Goal: Communication & Community: Share content

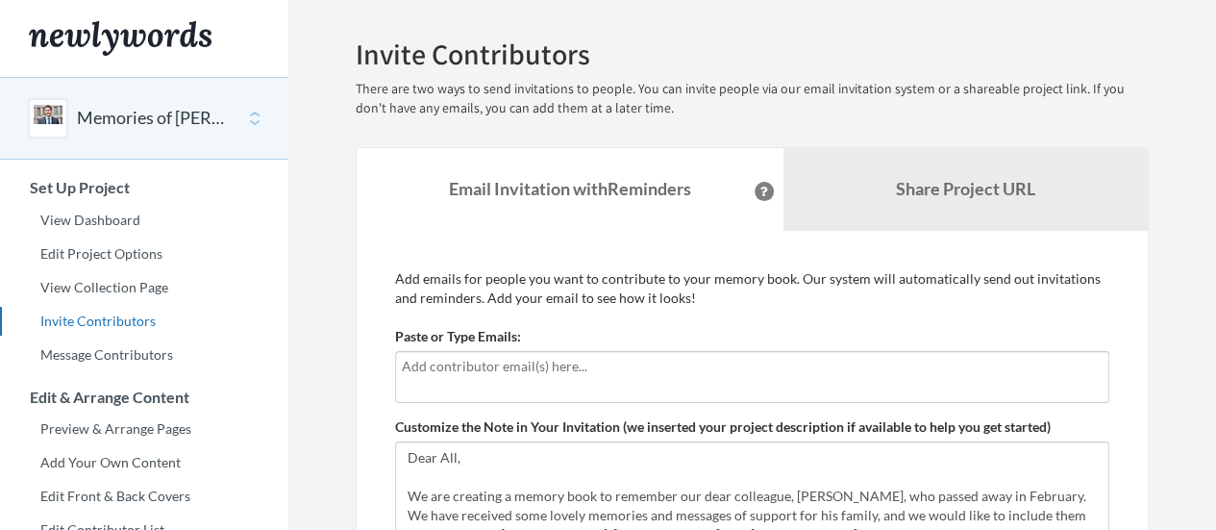
click at [452, 372] on input "text" at bounding box center [752, 366] width 701 height 21
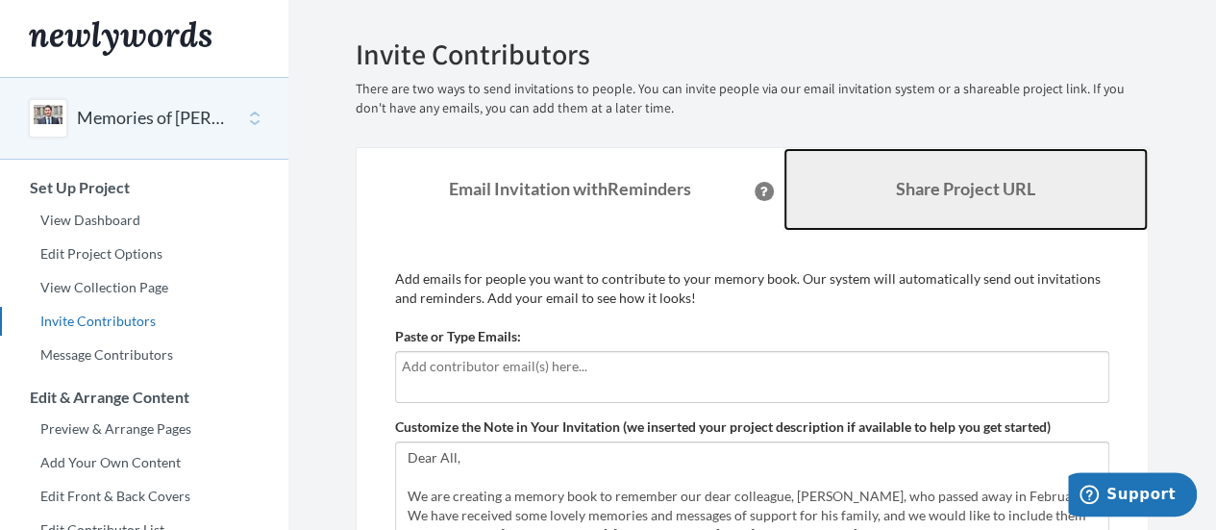
click at [879, 187] on link "Share Project URL" at bounding box center [965, 189] width 365 height 83
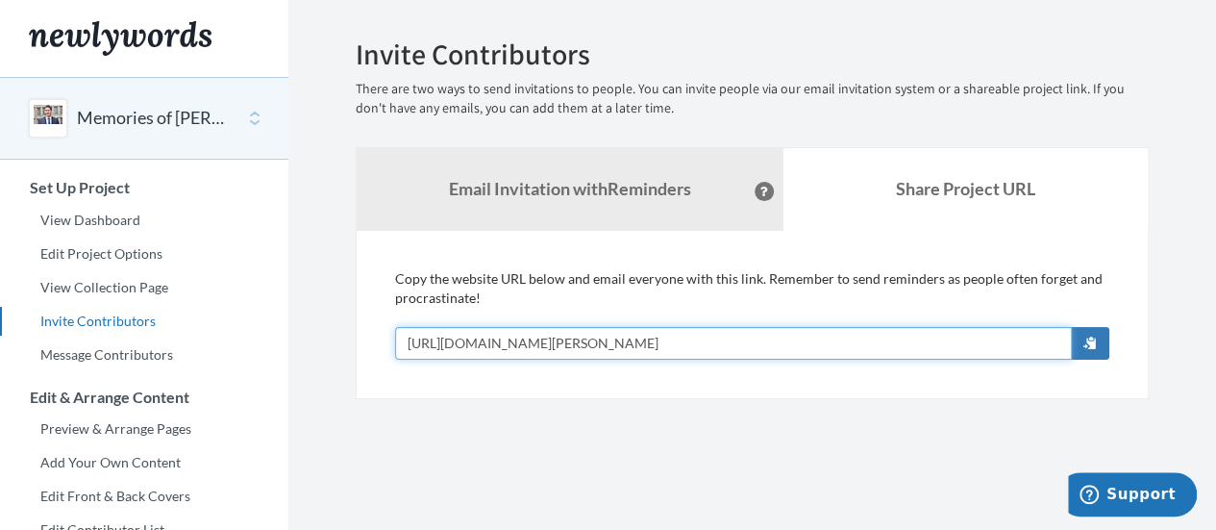
drag, startPoint x: 752, startPoint y: 341, endPoint x: 361, endPoint y: 350, distance: 391.2
click at [361, 350] on div "Add emails for people you want to contribute to your memory book. Our system wi…" at bounding box center [752, 315] width 793 height 168
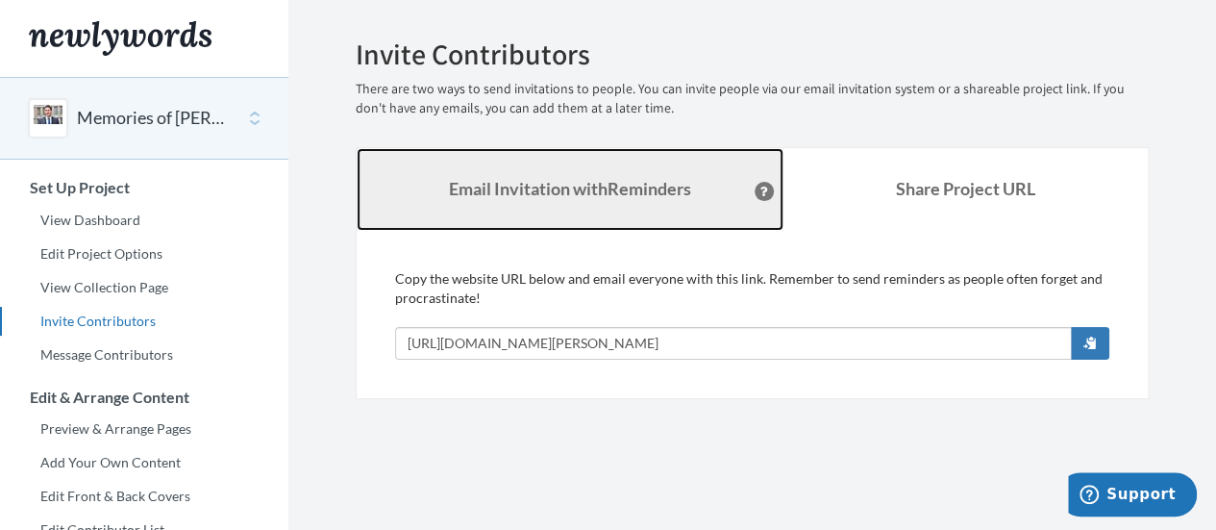
click at [592, 183] on strong "Email Invitation with Reminders" at bounding box center [570, 188] width 242 height 21
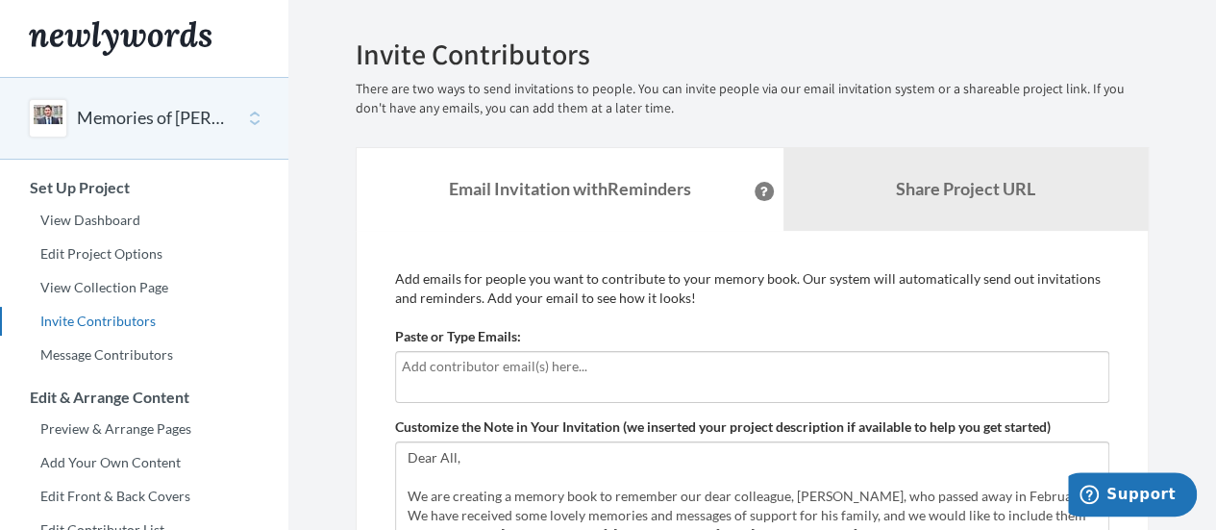
click at [510, 362] on input "text" at bounding box center [752, 366] width 701 height 21
drag, startPoint x: 433, startPoint y: 368, endPoint x: 377, endPoint y: 370, distance: 56.7
click at [377, 370] on div "Add emails for people you want to contribute to your memory book. Our system wi…" at bounding box center [752, 497] width 793 height 532
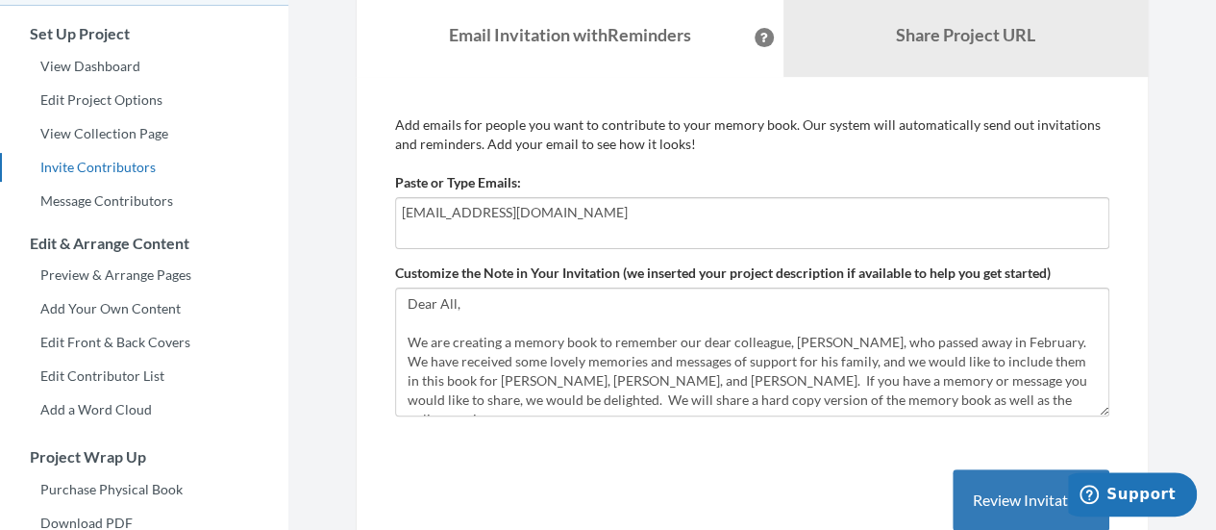
scroll to position [179, 0]
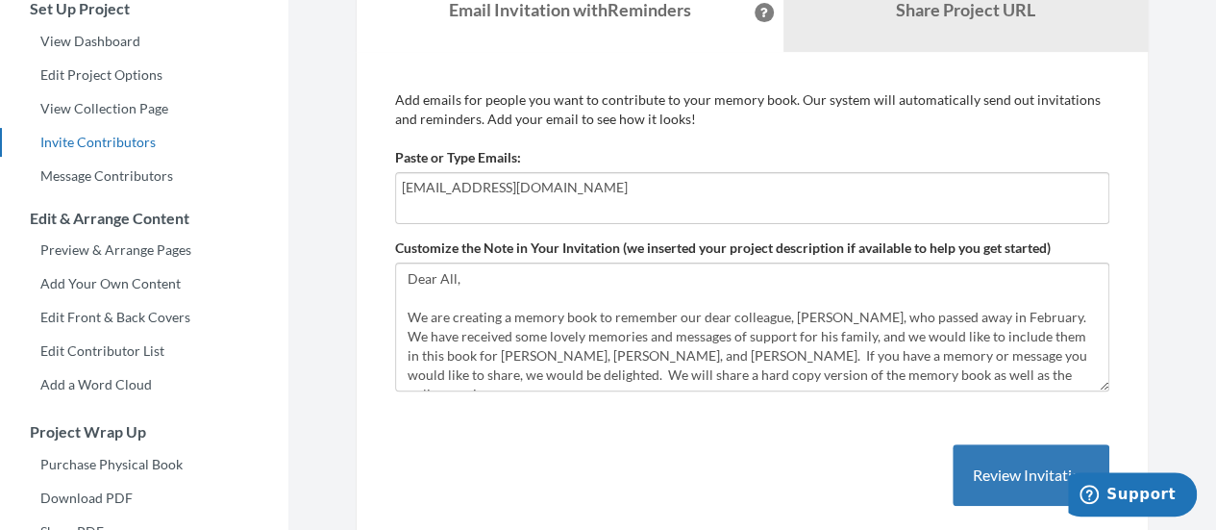
type input "[EMAIL_ADDRESS][DOMAIN_NAME]"
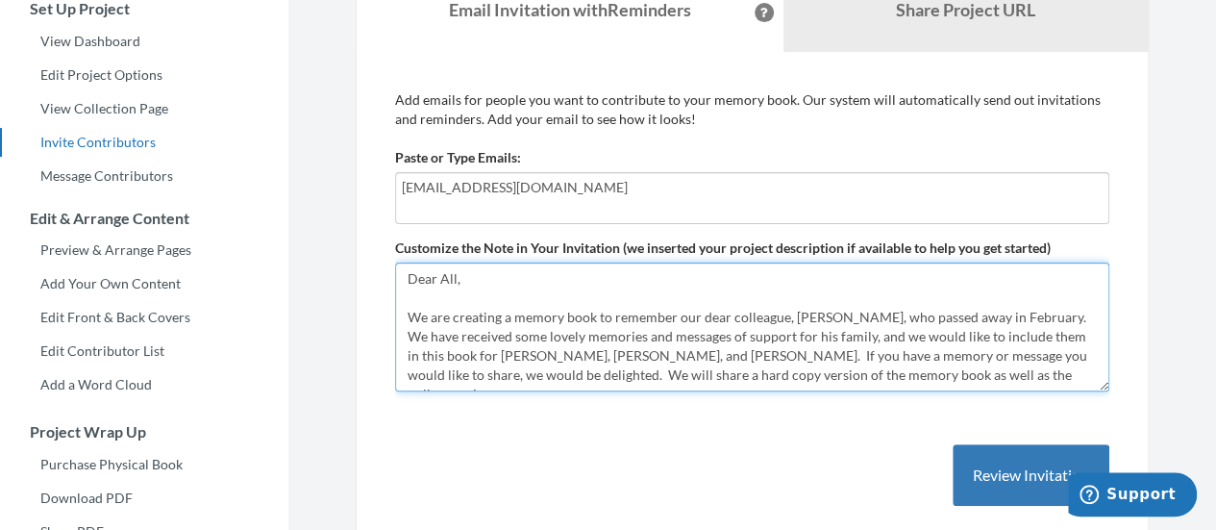
scroll to position [77, 0]
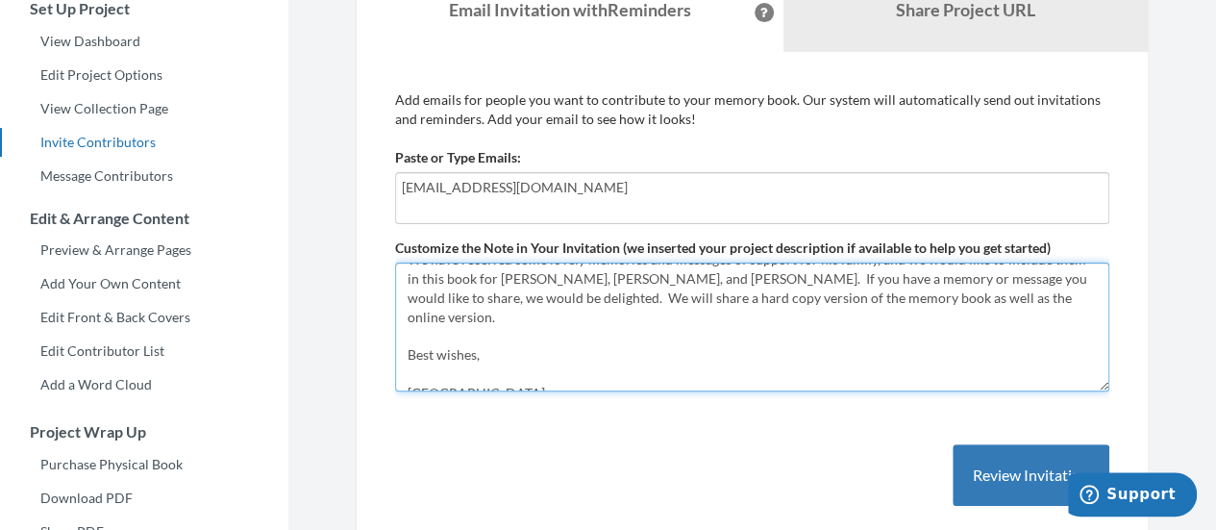
drag, startPoint x: 404, startPoint y: 282, endPoint x: 498, endPoint y: 382, distance: 137.3
click at [498, 382] on textarea "Dear All, We are creating a memory book to remember our dear colleague, [PERSON…" at bounding box center [752, 326] width 714 height 129
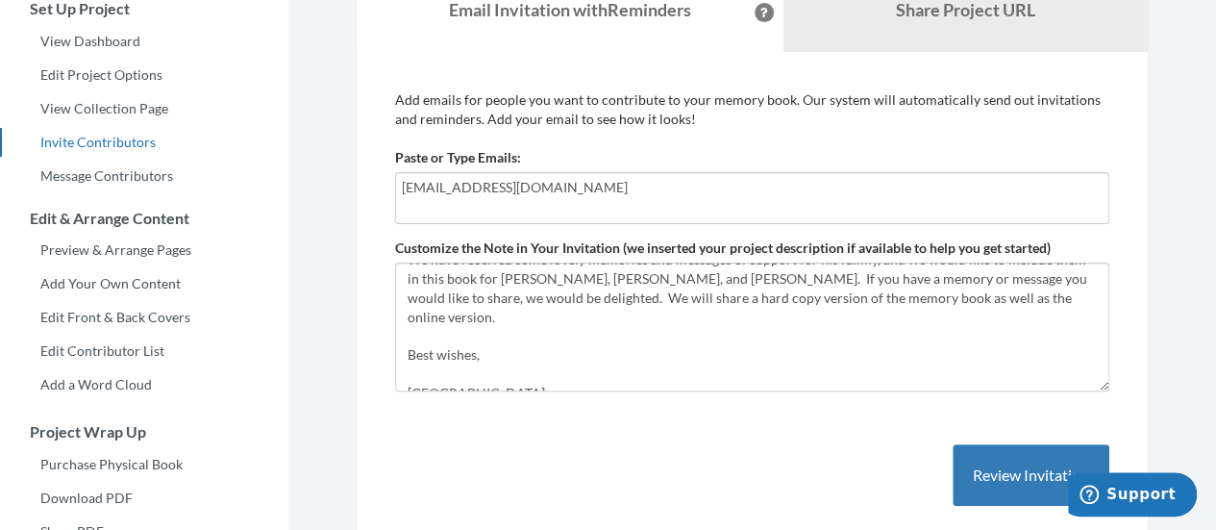
click at [604, 195] on input "[EMAIL_ADDRESS][DOMAIN_NAME]" at bounding box center [752, 187] width 701 height 21
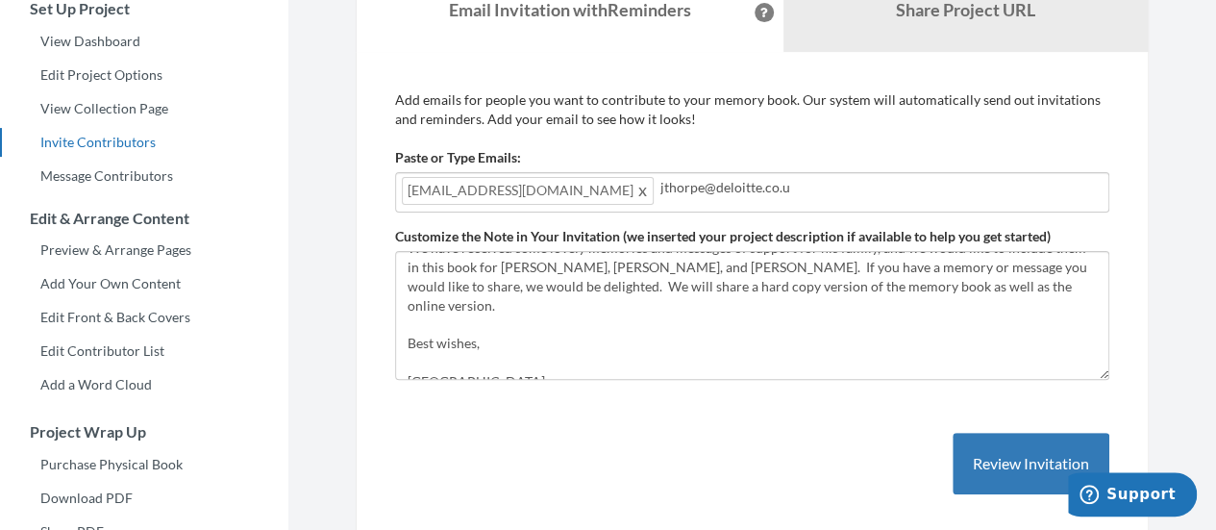
type input "[EMAIL_ADDRESS][DOMAIN_NAME]"
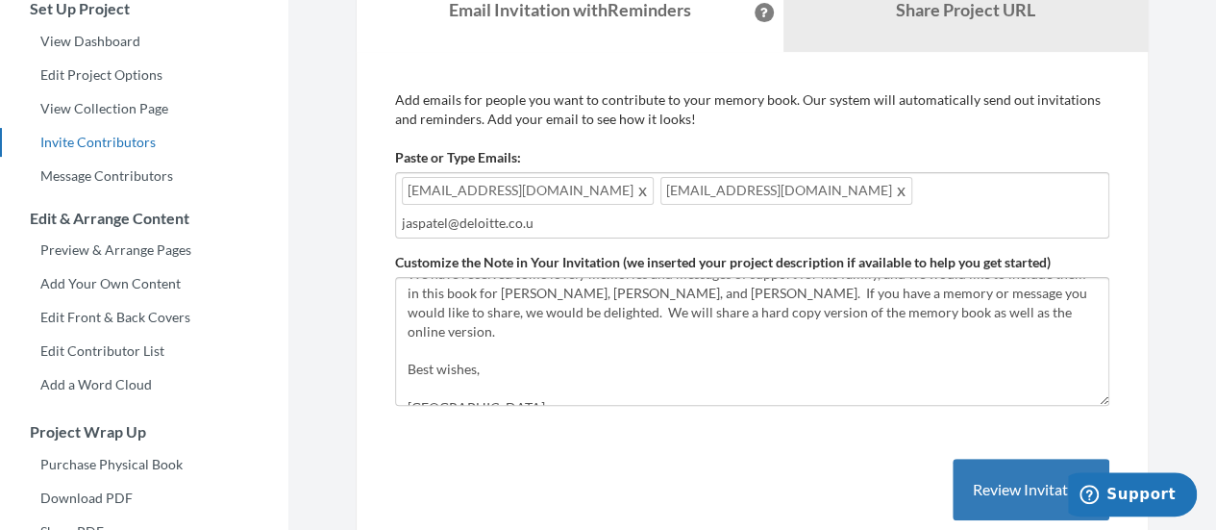
type input "[EMAIL_ADDRESS][DOMAIN_NAME]"
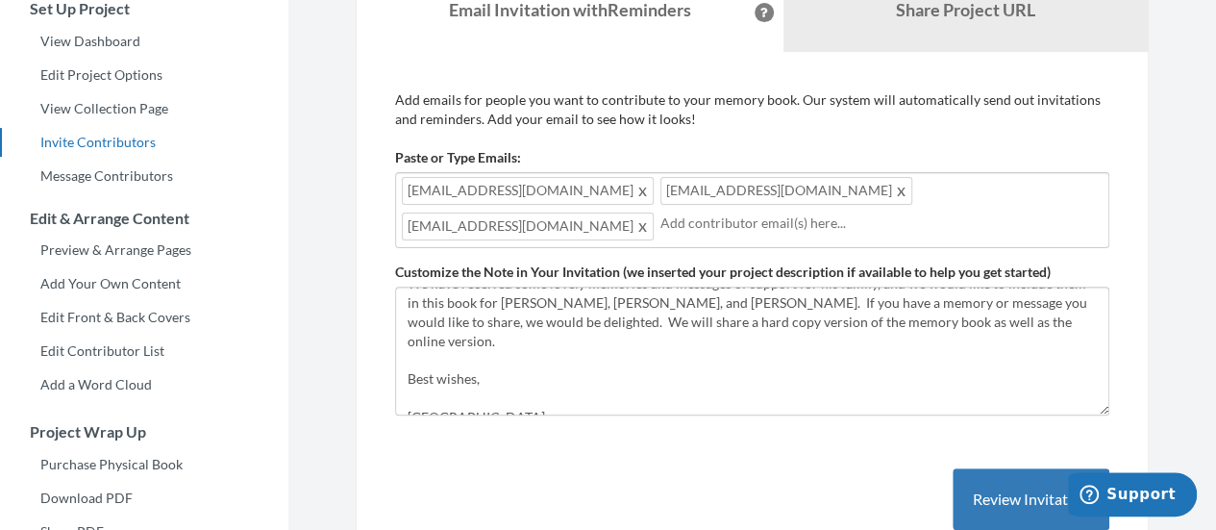
click at [715, 225] on input "text" at bounding box center [881, 222] width 442 height 21
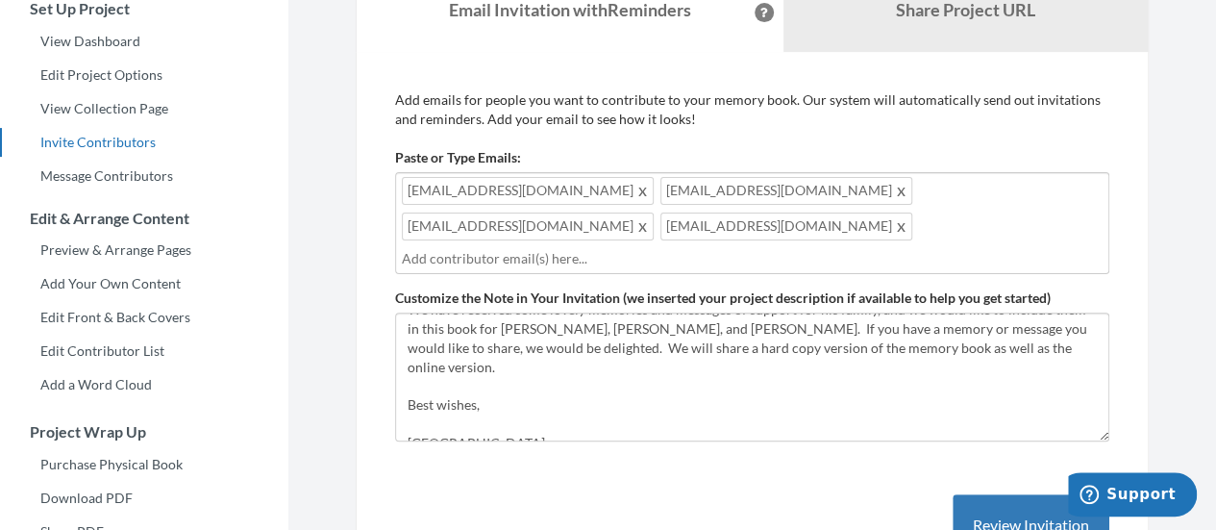
click at [720, 248] on input "text" at bounding box center [752, 258] width 701 height 21
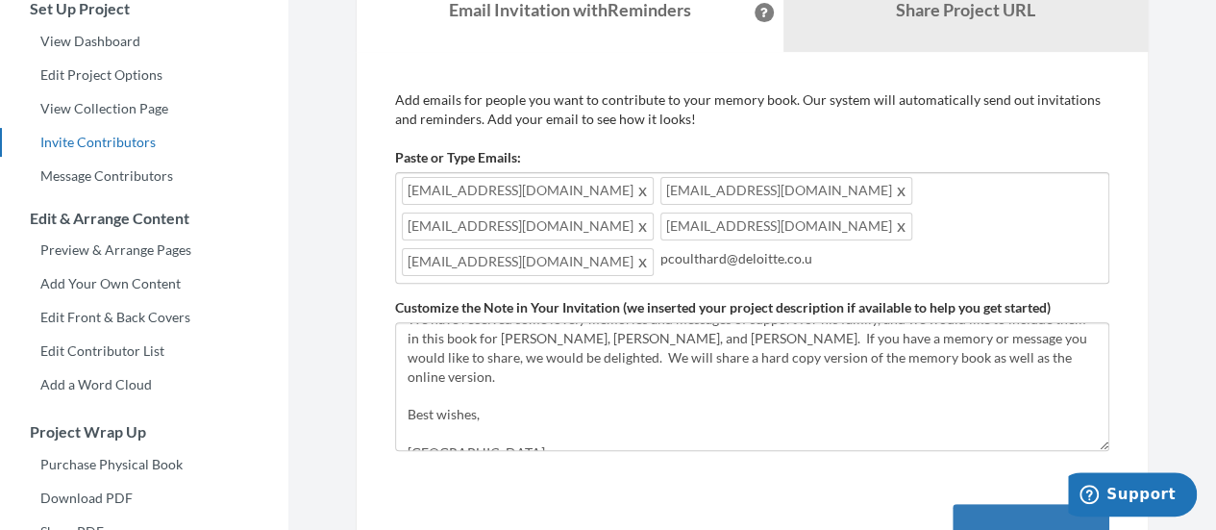
type input "[EMAIL_ADDRESS][DOMAIN_NAME]"
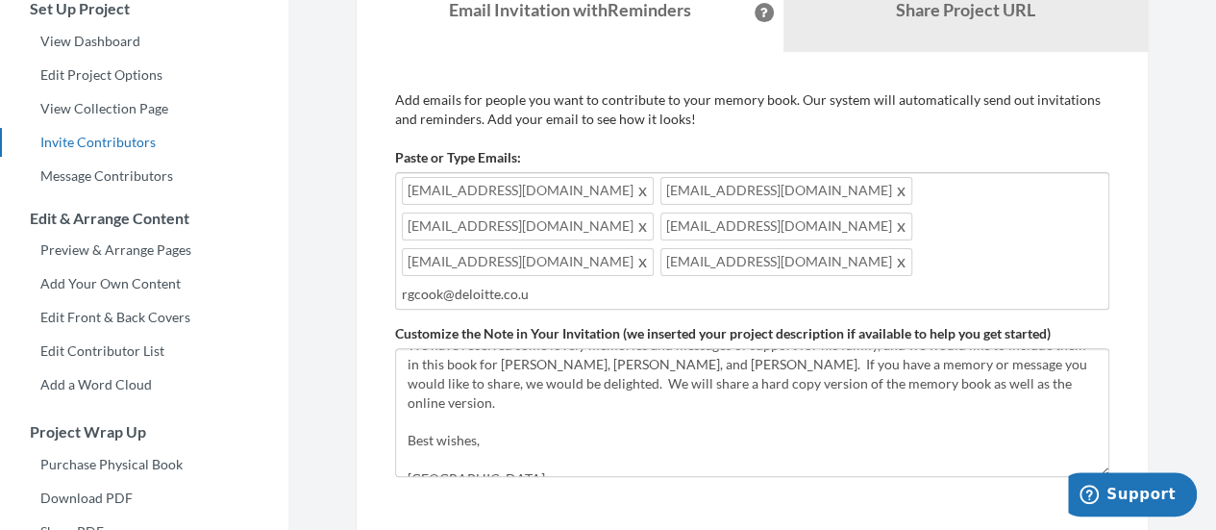
type input "[EMAIL_ADDRESS][DOMAIN_NAME]"
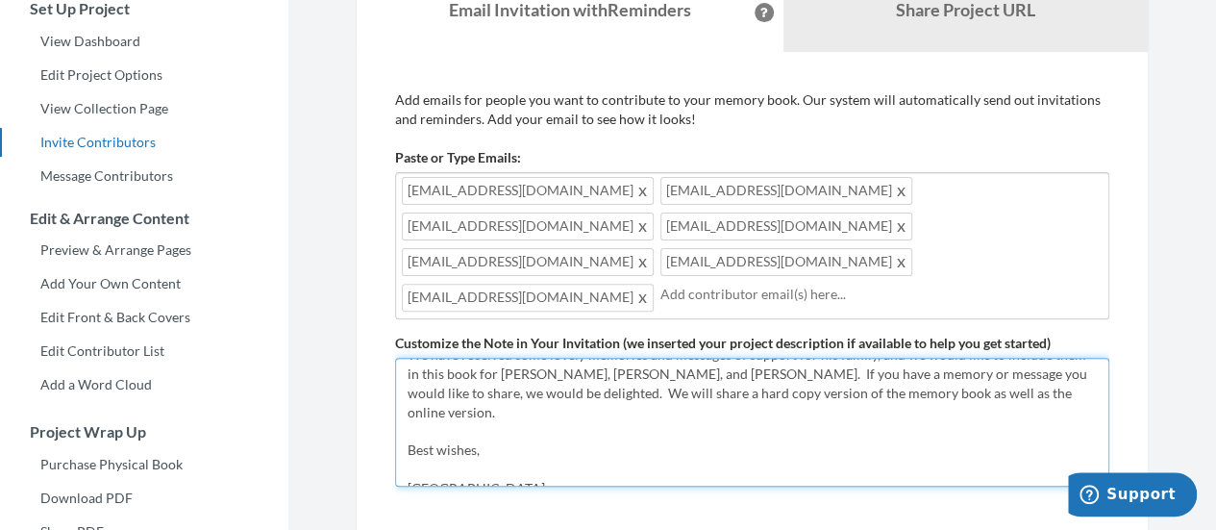
click at [925, 358] on textarea "Dear All, We are creating a memory book to remember our dear colleague, [PERSON…" at bounding box center [752, 421] width 714 height 129
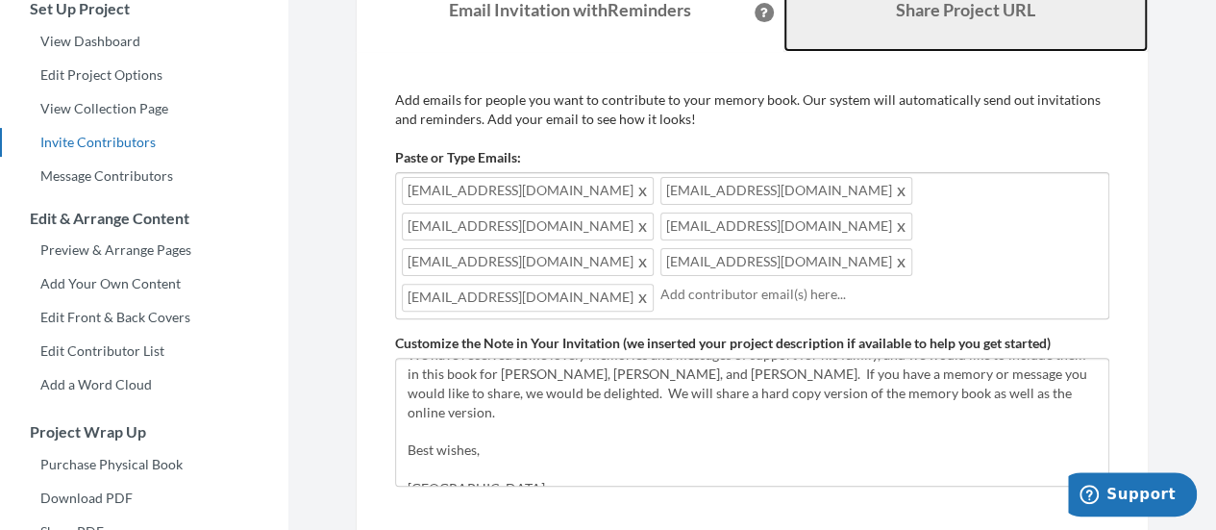
click at [892, 21] on link "Share Project URL" at bounding box center [965, 10] width 365 height 83
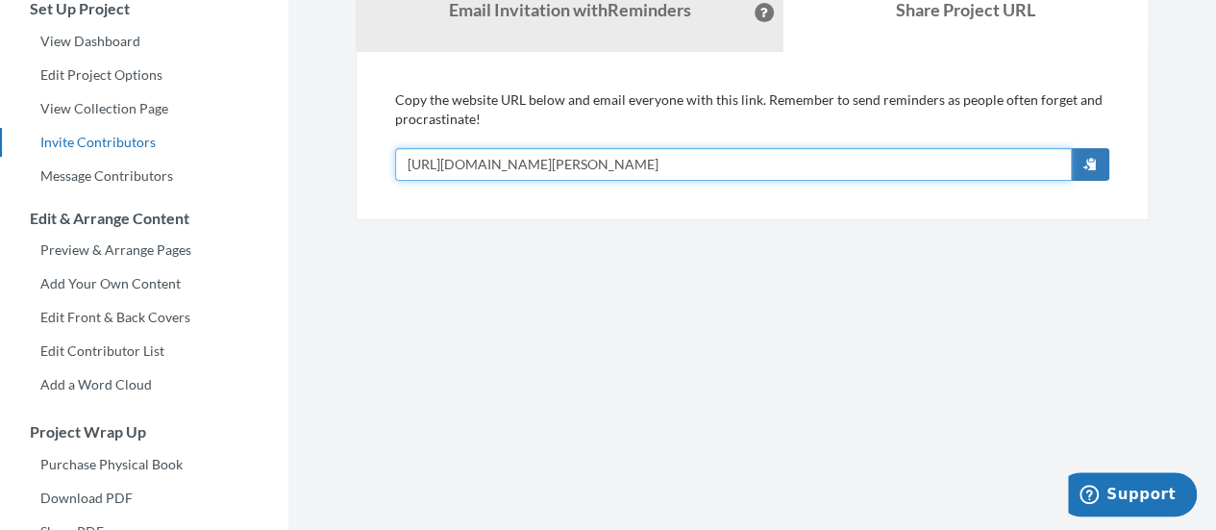
drag, startPoint x: 790, startPoint y: 151, endPoint x: 336, endPoint y: 174, distance: 454.2
click at [336, 174] on div "Emails have been sent! Invite Contributors There are two ways to send invitatio…" at bounding box center [752, 40] width 850 height 360
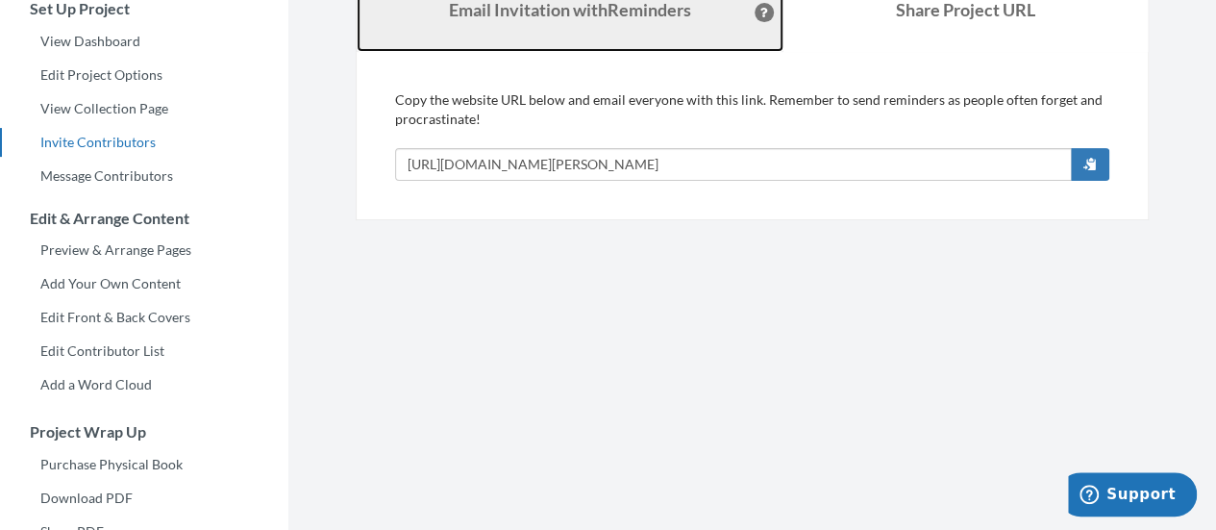
click at [513, 21] on link "Email Invitation with Reminders" at bounding box center [570, 10] width 427 height 83
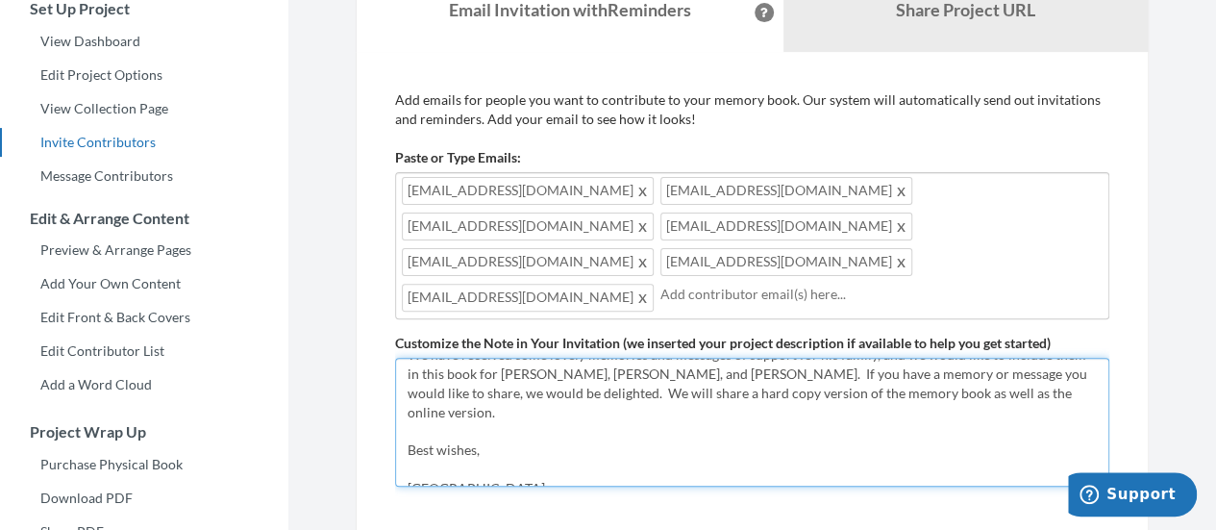
click at [504, 370] on textarea "Dear All, We are creating a memory book to remember our dear colleague, [PERSON…" at bounding box center [752, 421] width 714 height 129
paste textarea "[URL][DOMAIN_NAME][PERSON_NAME]"
click at [874, 357] on textarea "Dear All, We are creating a memory book to remember our dear colleague, [PERSON…" at bounding box center [752, 421] width 714 height 129
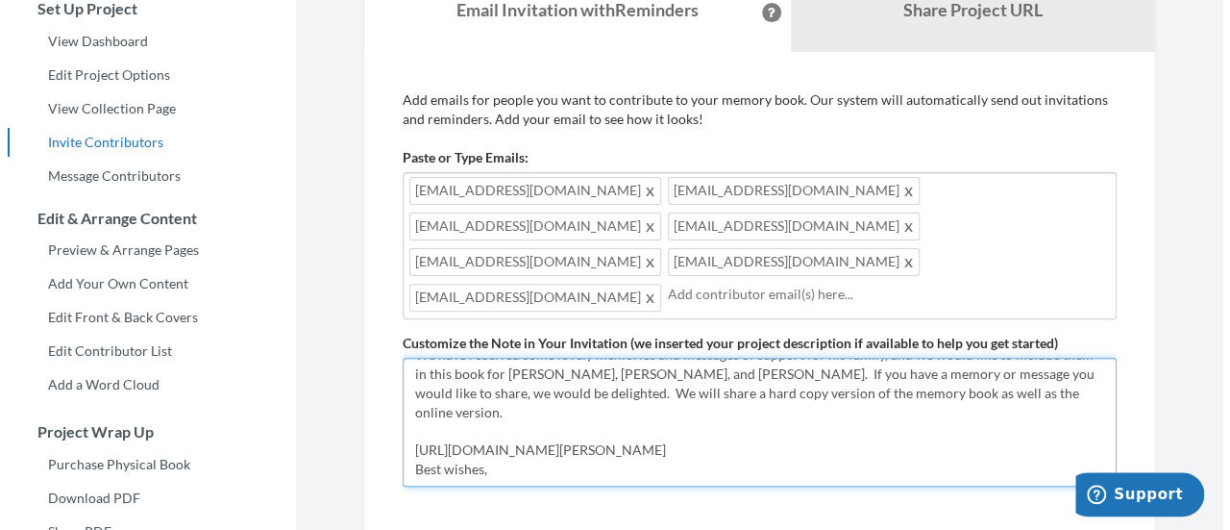
scroll to position [96, 0]
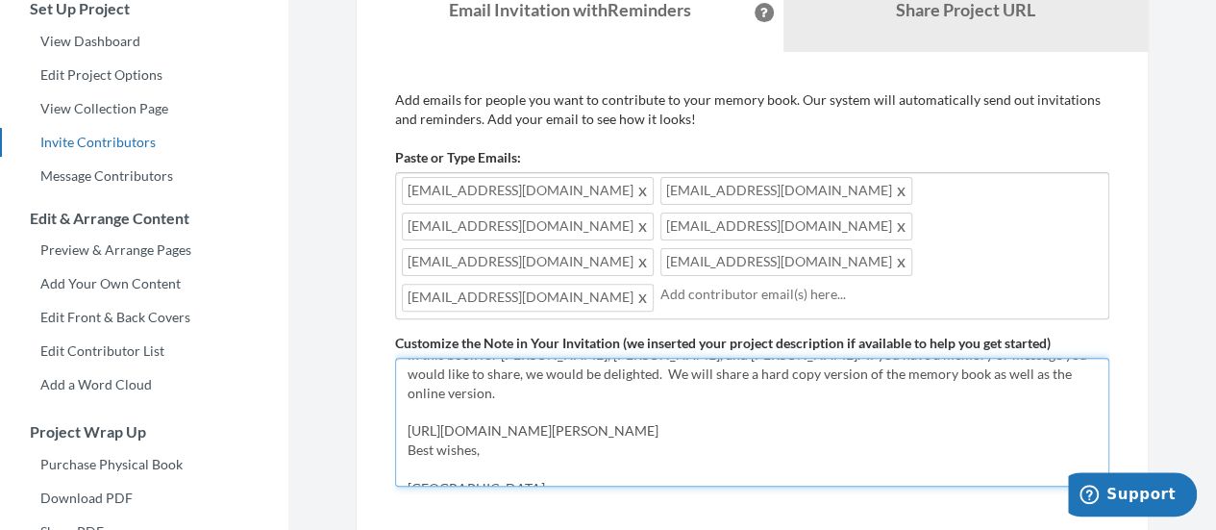
click at [715, 371] on textarea "Dear All, We are creating a memory book to remember our dear colleague, [PERSON…" at bounding box center [752, 421] width 714 height 129
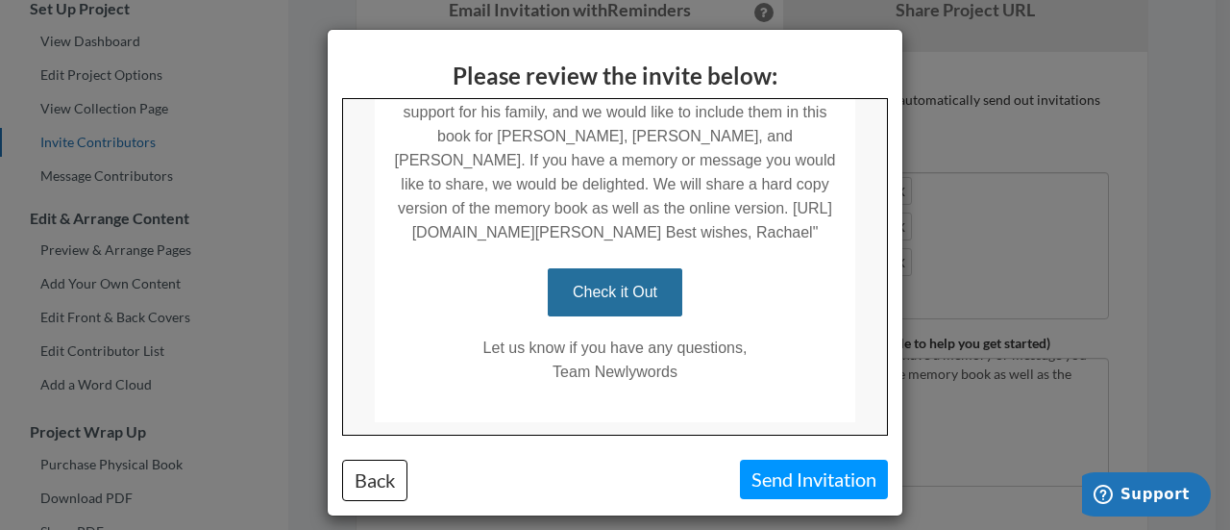
scroll to position [457, 0]
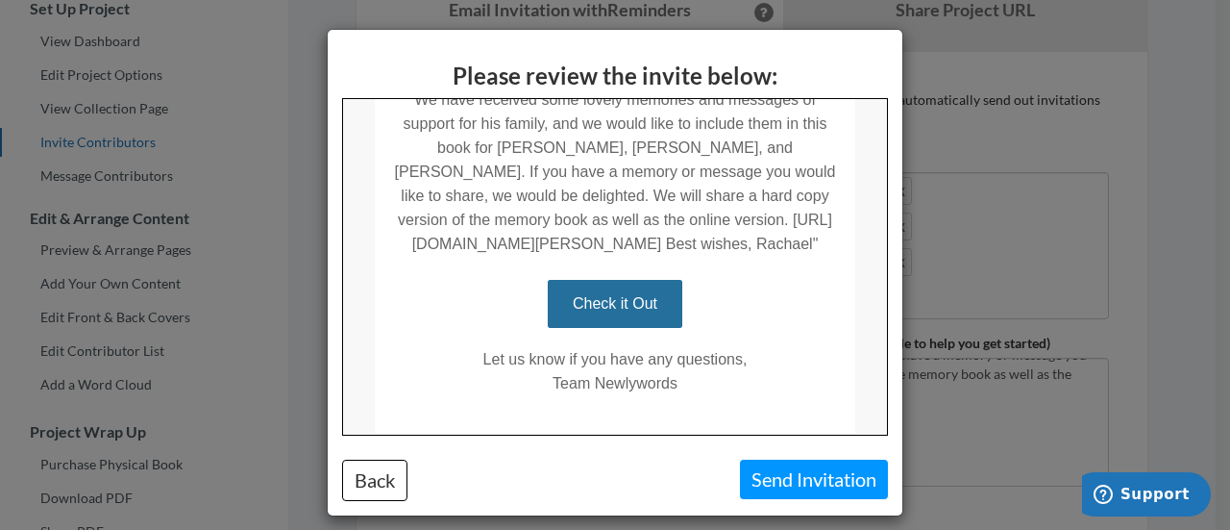
drag, startPoint x: 876, startPoint y: 215, endPoint x: 1224, endPoint y: 476, distance: 434.6
click at [368, 480] on button "Back" at bounding box center [374, 479] width 65 height 41
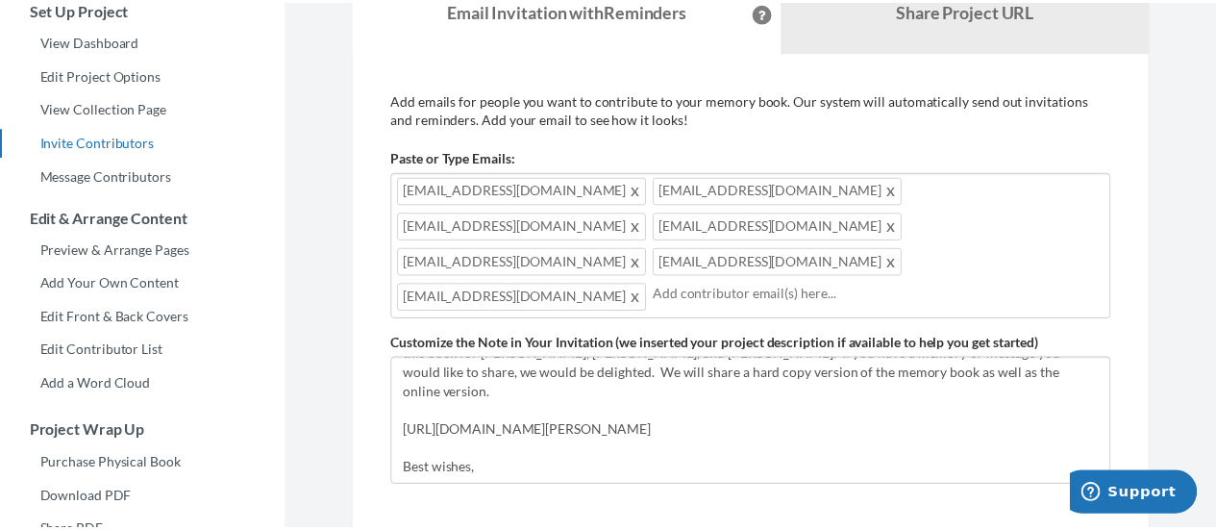
scroll to position [208, 0]
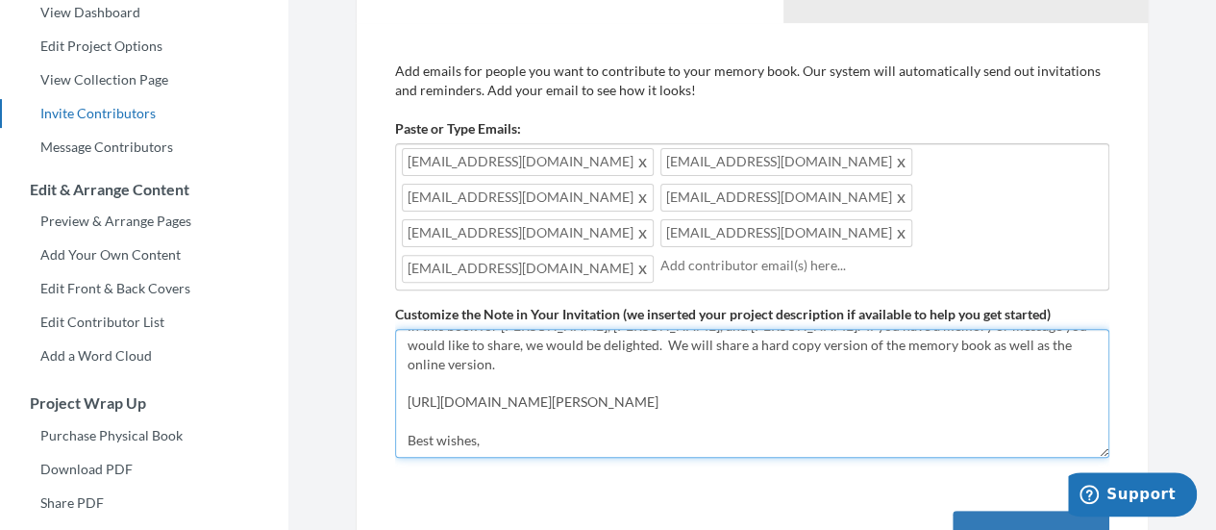
click at [408, 383] on textarea "Dear All, We are creating a memory book to remember our dear colleague, [PERSON…" at bounding box center [752, 393] width 714 height 129
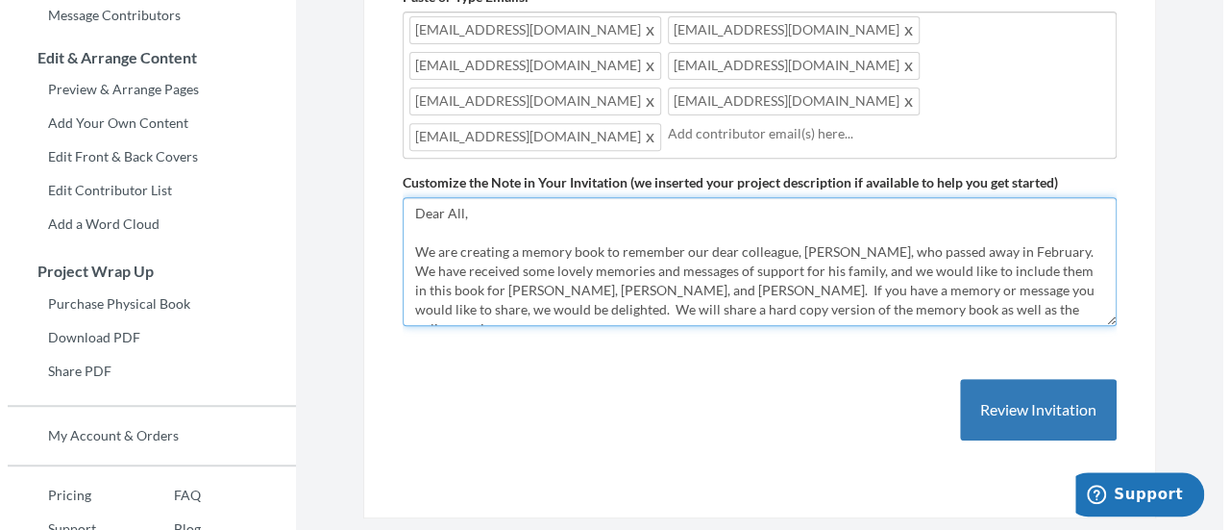
scroll to position [400, 0]
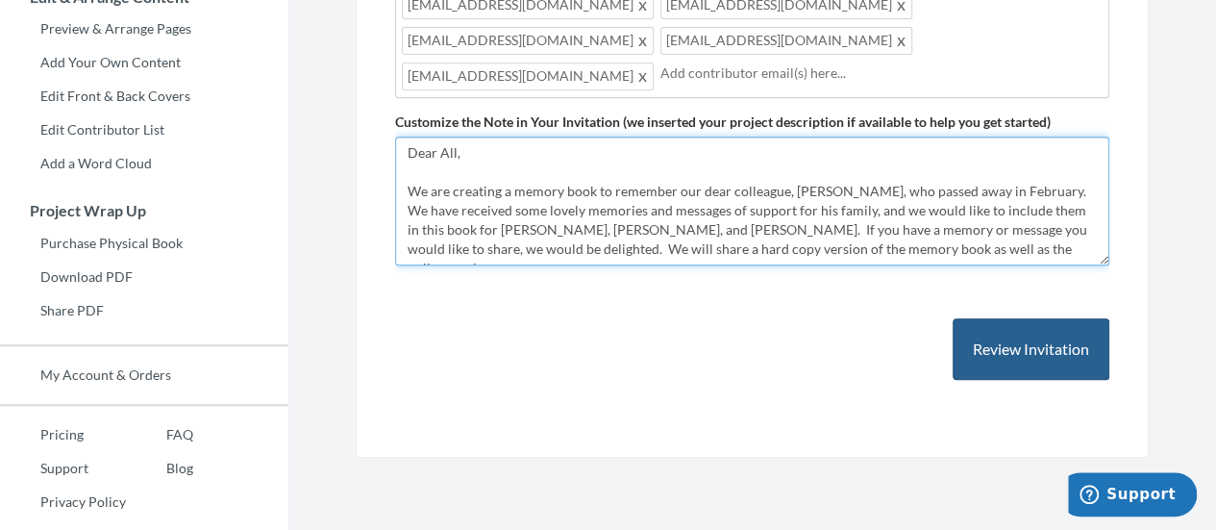
type textarea "Dear All, We are creating a memory book to remember our dear colleague, [PERSON…"
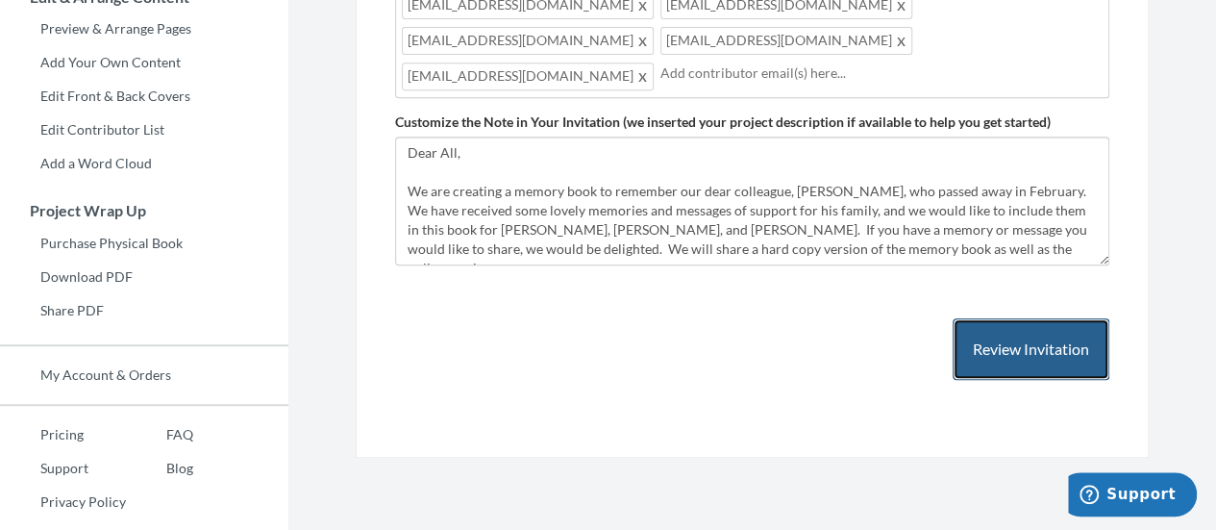
click at [1017, 318] on button "Review Invitation" at bounding box center [1030, 349] width 157 height 62
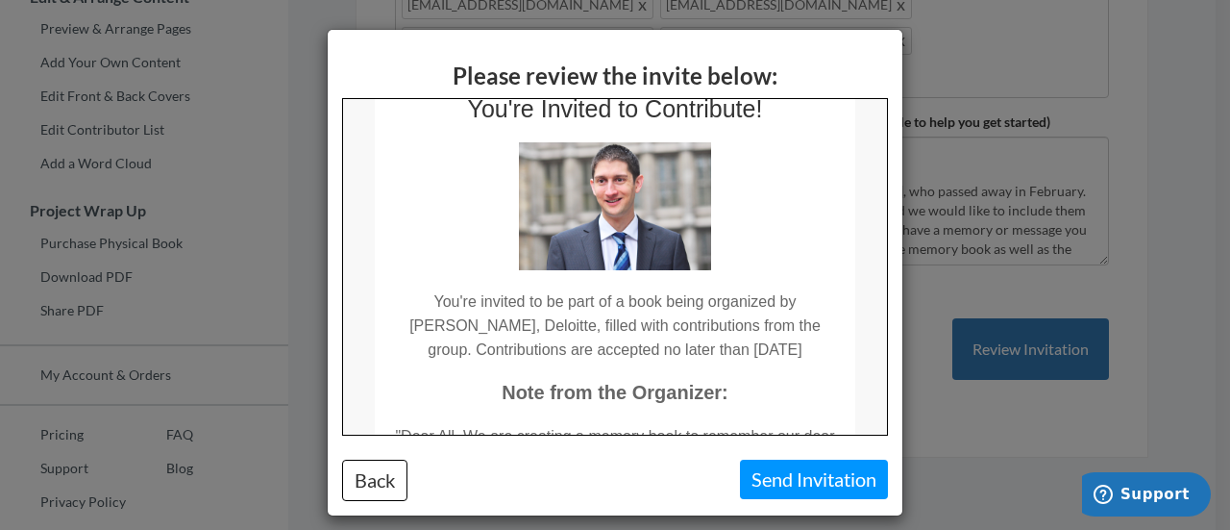
scroll to position [75, 0]
drag, startPoint x: 825, startPoint y: 348, endPoint x: 393, endPoint y: 296, distance: 434.6
click at [393, 296] on td "You're invited to be part of a book being organized by [PERSON_NAME], Deloitte,…" at bounding box center [614, 312] width 480 height 91
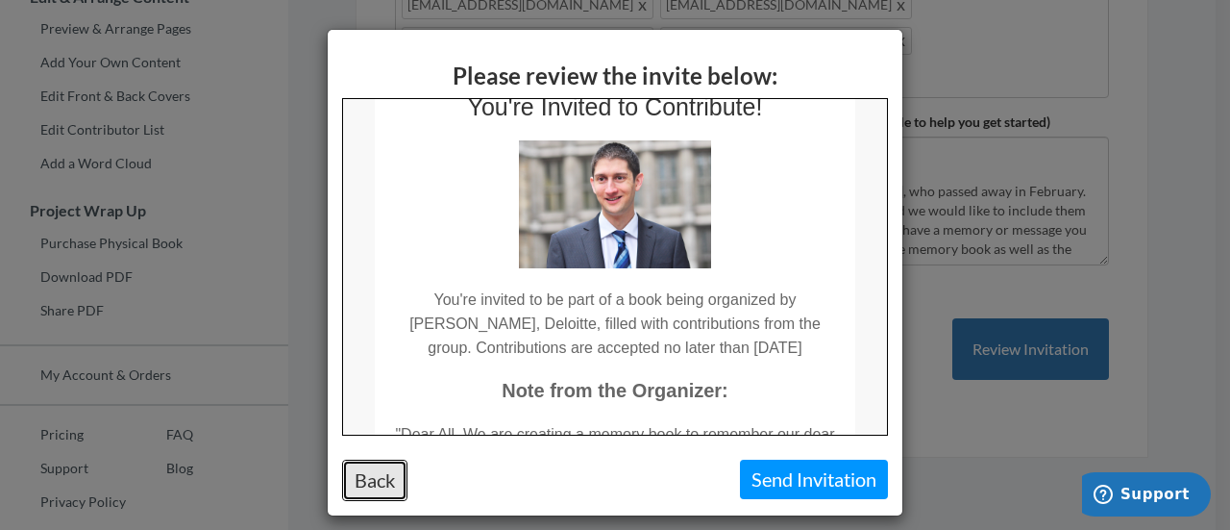
click at [380, 480] on button "Back" at bounding box center [374, 479] width 65 height 41
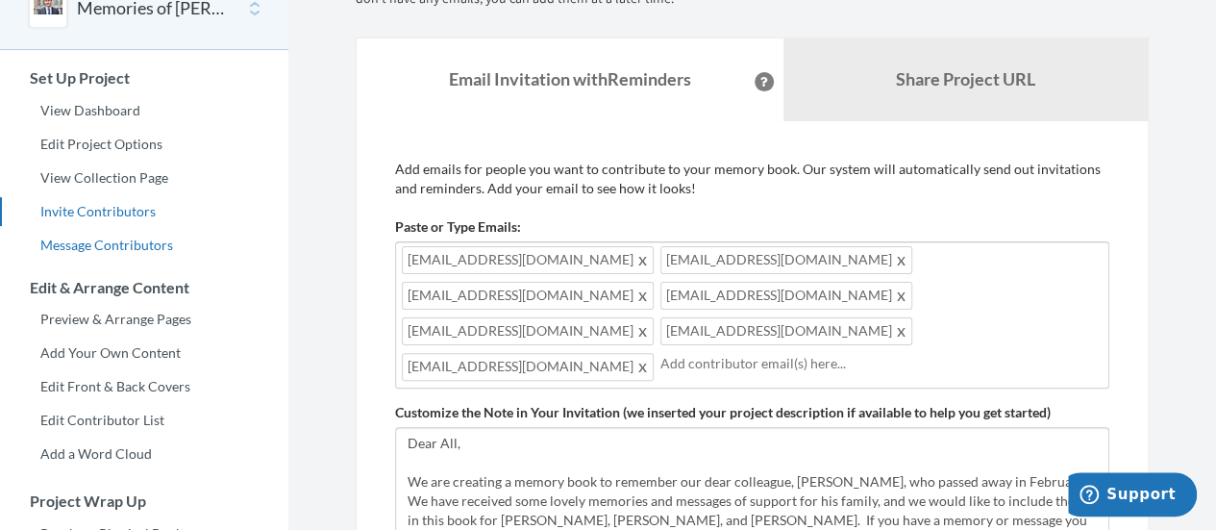
scroll to position [15, 0]
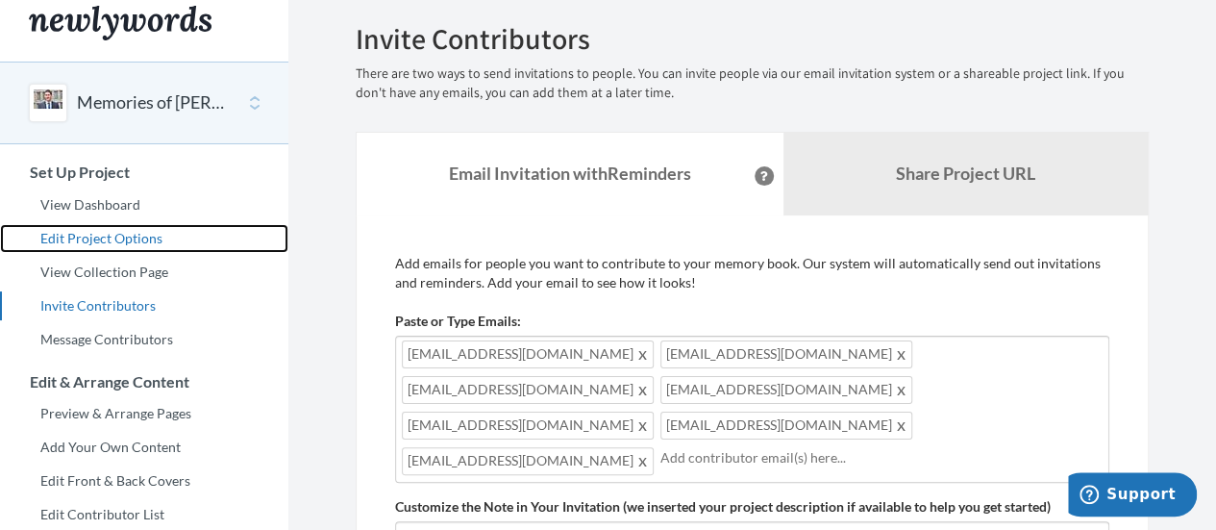
click at [127, 232] on link "Edit Project Options" at bounding box center [144, 238] width 288 height 29
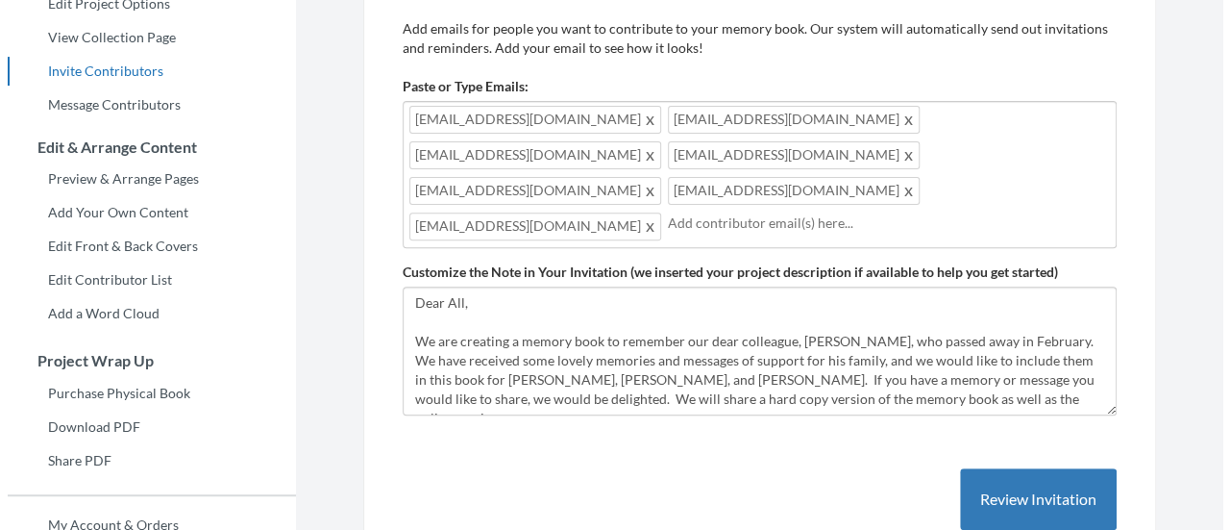
scroll to position [289, 0]
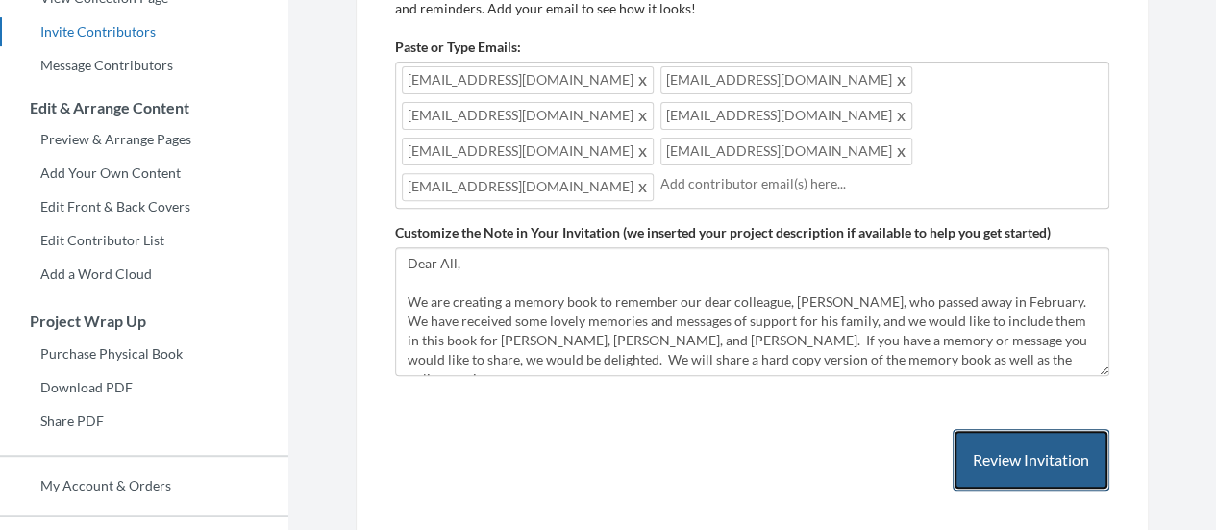
click at [1036, 429] on button "Review Invitation" at bounding box center [1030, 460] width 157 height 62
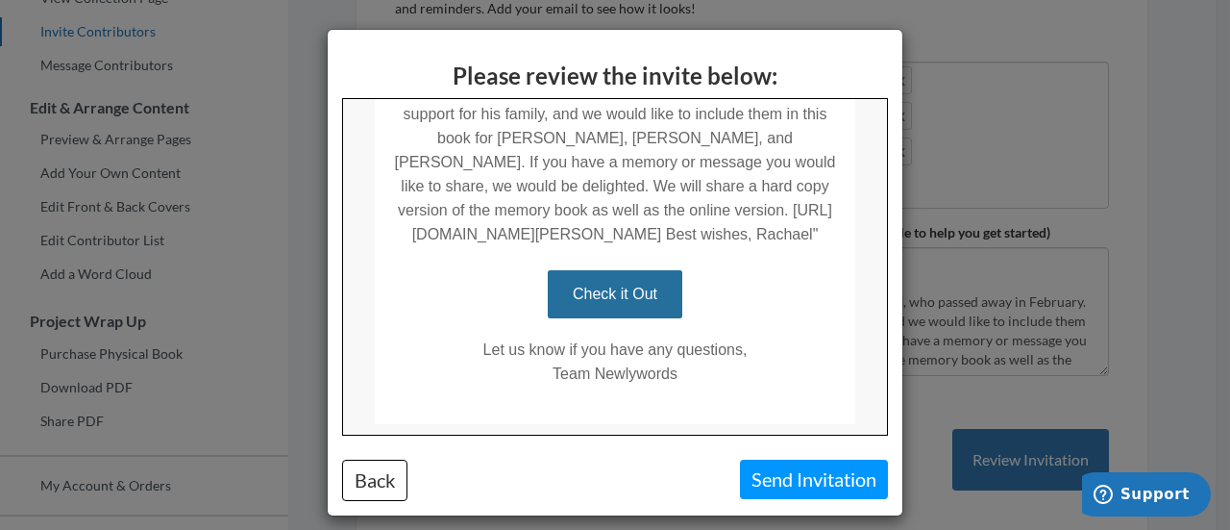
scroll to position [498, 0]
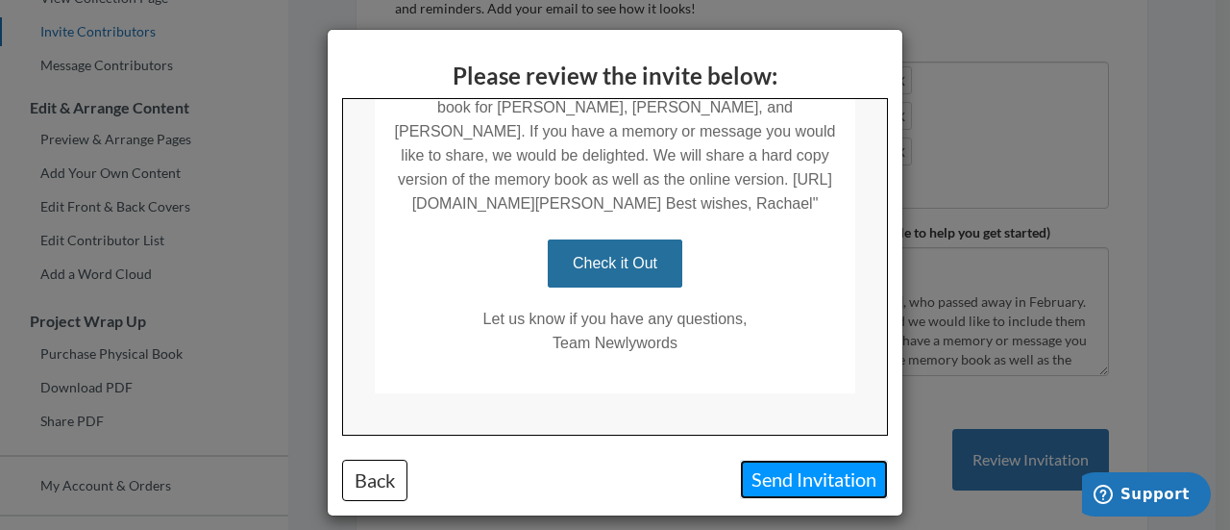
click at [830, 479] on button "Send Invitation" at bounding box center [814, 478] width 148 height 39
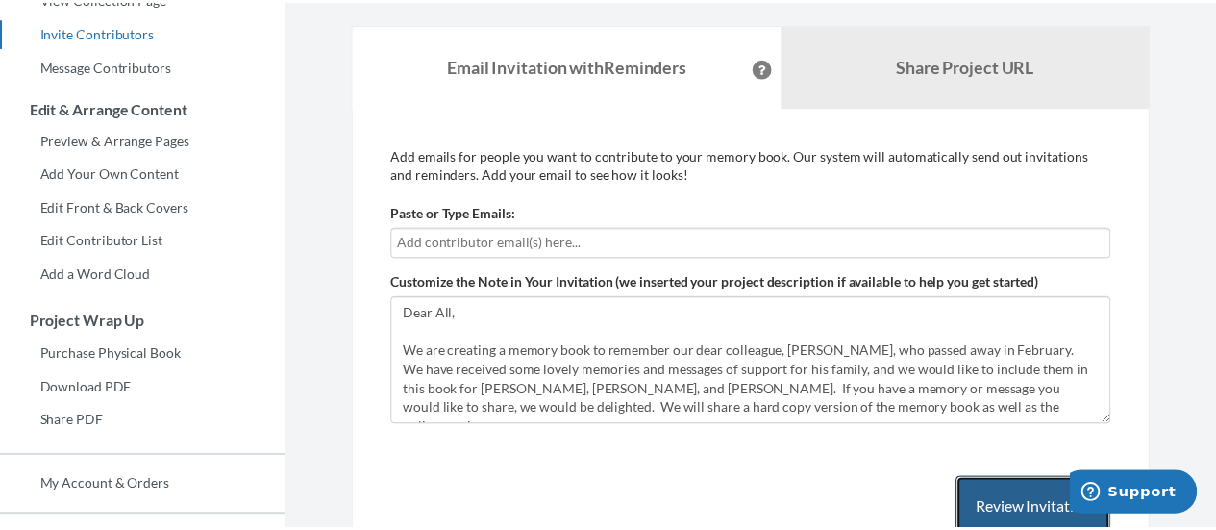
scroll to position [296, 0]
